Goal: Task Accomplishment & Management: Use online tool/utility

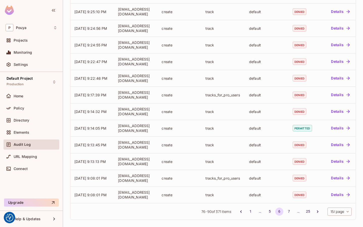
scroll to position [104, 0]
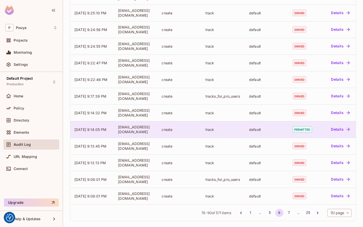
click at [269, 129] on div "default" at bounding box center [267, 129] width 36 height 5
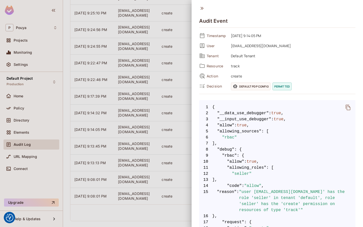
click at [346, 106] on icon "delete" at bounding box center [348, 108] width 5 height 6
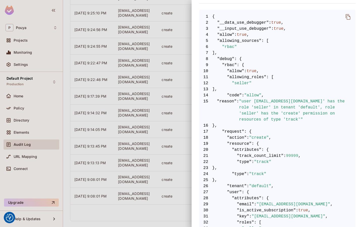
scroll to position [0, 0]
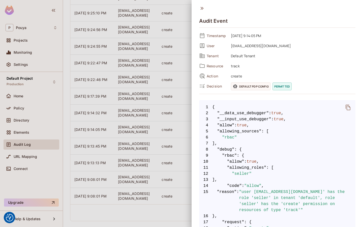
click at [258, 117] on span ""__input_use_debugger"" at bounding box center [244, 119] width 54 height 6
drag, startPoint x: 219, startPoint y: 113, endPoint x: 267, endPoint y: 113, distance: 47.9
click at [267, 113] on span ""__data_use_debugger"" at bounding box center [243, 113] width 52 height 6
copy span "__data_use_debugger"
click at [247, 117] on span ""__input_use_debugger"" at bounding box center [244, 119] width 54 height 6
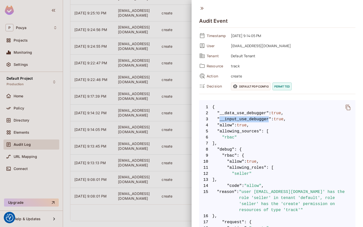
drag, startPoint x: 228, startPoint y: 120, endPoint x: 268, endPoint y: 119, distance: 40.8
click at [268, 119] on span ""__input_use_debugger"" at bounding box center [244, 119] width 54 height 6
click at [263, 119] on span ""__input_use_debugger"" at bounding box center [244, 119] width 54 height 6
drag, startPoint x: 217, startPoint y: 118, endPoint x: 271, endPoint y: 120, distance: 54.2
click at [271, 120] on span ""__input_use_debugger"" at bounding box center [244, 119] width 54 height 6
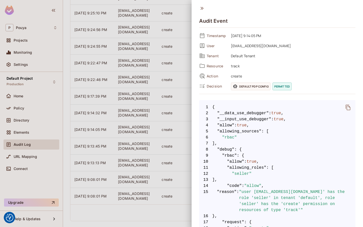
click at [271, 120] on span ""__input_use_debugger"" at bounding box center [244, 119] width 54 height 6
drag, startPoint x: 271, startPoint y: 119, endPoint x: 217, endPoint y: 118, distance: 54.7
click at [217, 118] on span "3 "__input_use_debugger" : true ," at bounding box center [277, 119] width 156 height 6
copy span ""__input_use_debugger""
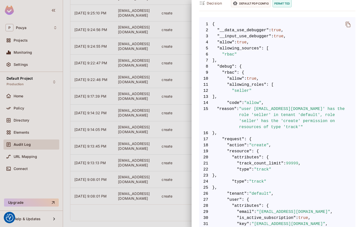
click at [248, 153] on span ""resource"" at bounding box center [239, 151] width 25 height 6
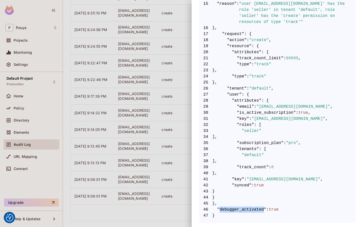
drag, startPoint x: 264, startPoint y: 209, endPoint x: 220, endPoint y: 209, distance: 43.9
click at [220, 209] on span ""debugger_activated"" at bounding box center [241, 209] width 49 height 6
copy span "debugger_activated"
